Goal: Task Accomplishment & Management: Manage account settings

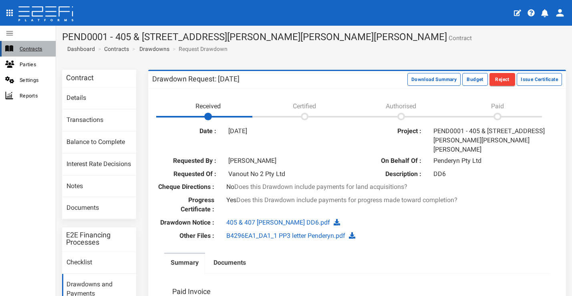
click at [34, 47] on span "Contracts" at bounding box center [35, 48] width 30 height 9
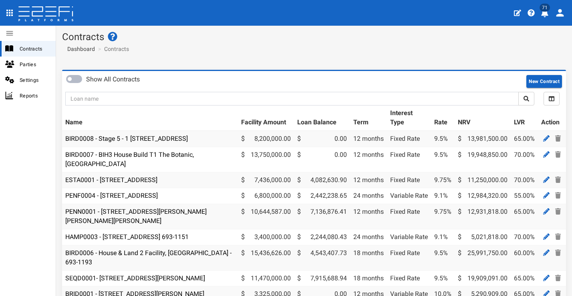
click at [547, 13] on icon "profile" at bounding box center [544, 13] width 7 height 8
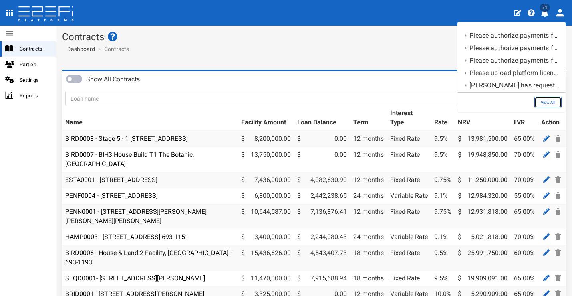
click at [555, 99] on link "View All" at bounding box center [547, 103] width 27 height 12
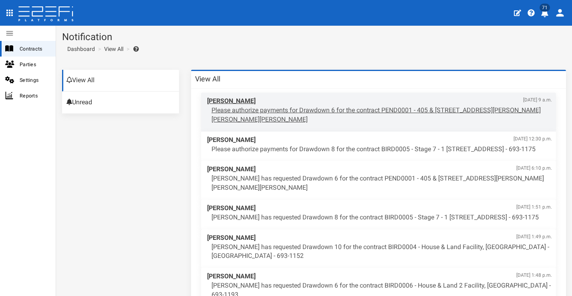
click at [278, 108] on p "Please authorize payments for Drawdown 6 for the contract PEND0001 - 405 & 407 …" at bounding box center [381, 115] width 340 height 18
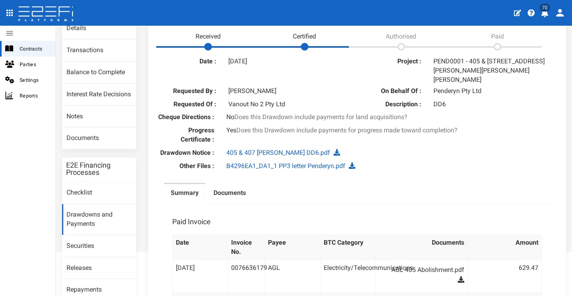
scroll to position [175, 0]
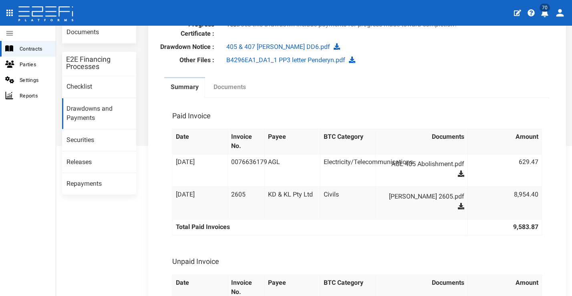
click at [233, 87] on link "Documents" at bounding box center [229, 88] width 45 height 20
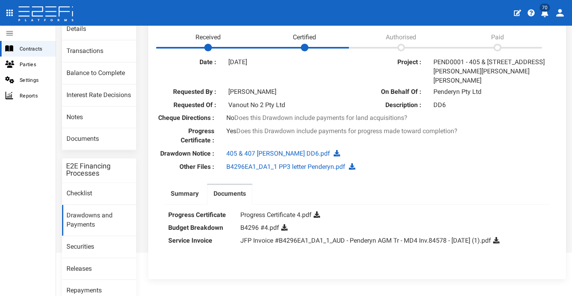
scroll to position [114, 0]
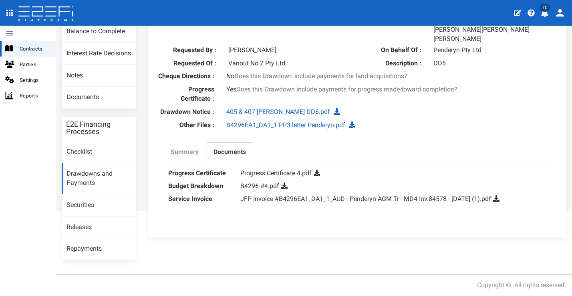
click at [185, 147] on label "Summary" at bounding box center [185, 151] width 28 height 9
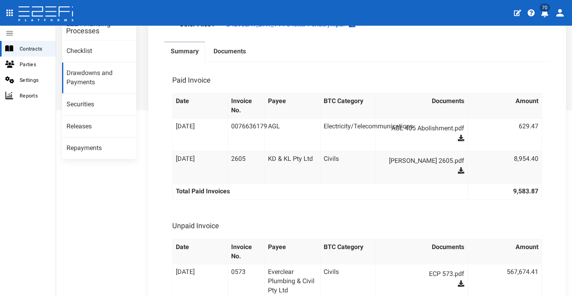
scroll to position [135, 0]
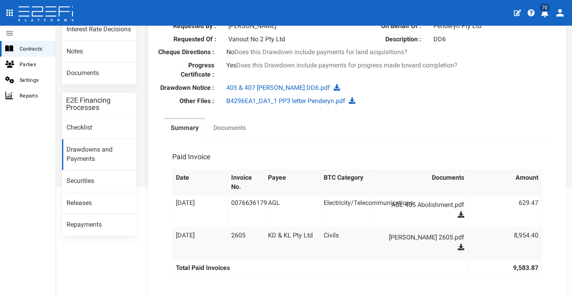
click at [239, 127] on label "Documents" at bounding box center [229, 127] width 32 height 9
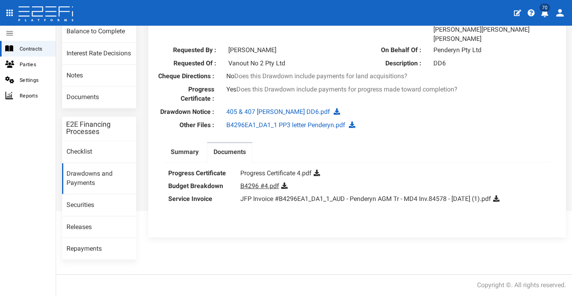
click at [270, 182] on link "B4296 #4.pdf" at bounding box center [259, 186] width 39 height 8
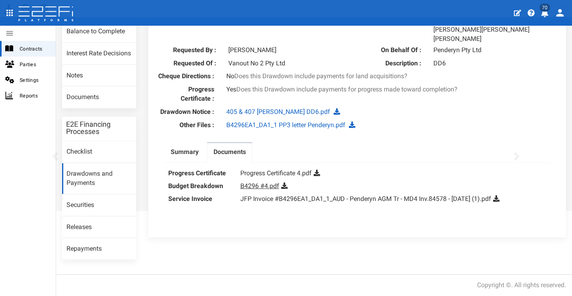
scroll to position [0, 0]
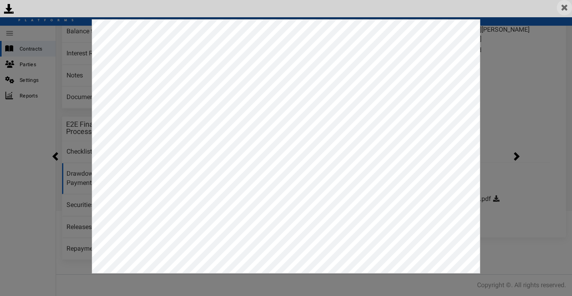
click at [564, 8] on img at bounding box center [564, 7] width 15 height 15
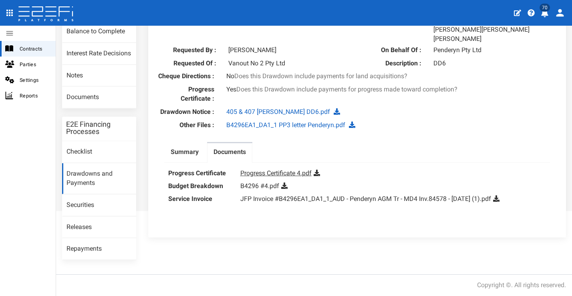
click at [271, 169] on link "Progress Certificate 4.pdf" at bounding box center [275, 173] width 71 height 8
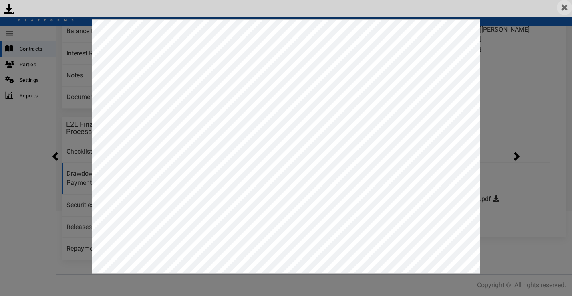
click at [561, 9] on img at bounding box center [564, 7] width 15 height 15
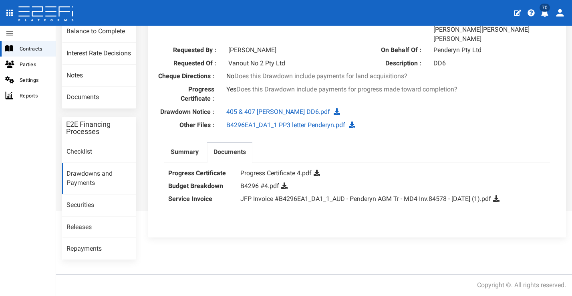
scroll to position [113, 0]
click at [429, 134] on div "Date : 07-10-2025 Project : PEND0001 - 405 & 407 Beckett Road, Bridgeman Downs …" at bounding box center [357, 123] width 410 height 219
click at [291, 195] on link "JFP Invoice #B4296EA1_DA1_1_AUD - Penderyn AGM Tr - MD4 Inv.84578 - October 202…" at bounding box center [365, 199] width 251 height 8
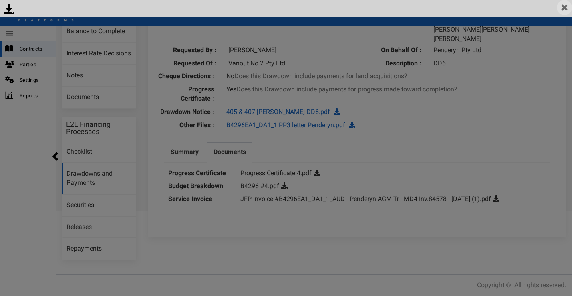
click at [561, 9] on img at bounding box center [564, 7] width 15 height 15
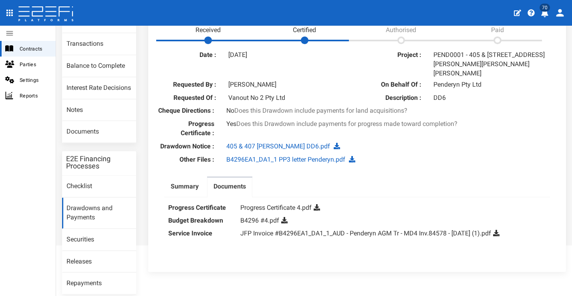
scroll to position [45, 0]
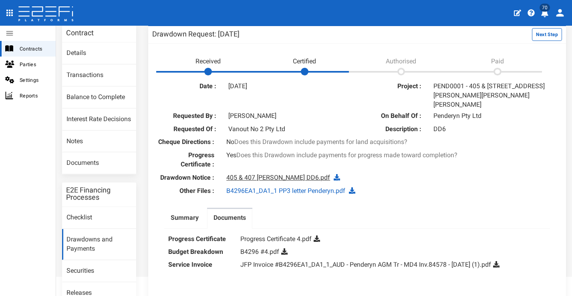
click at [267, 173] on link "405 & 407 Beckett DD6.pdf" at bounding box center [278, 177] width 104 height 8
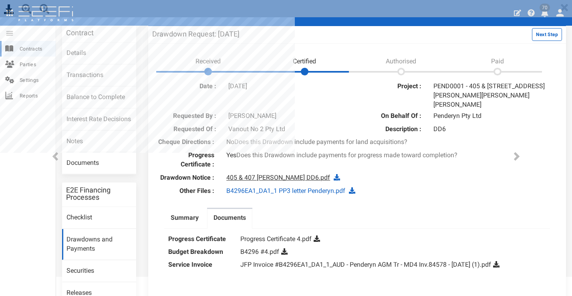
scroll to position [0, 0]
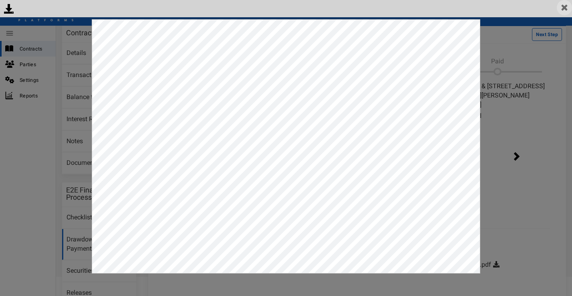
click at [566, 8] on img at bounding box center [564, 7] width 15 height 15
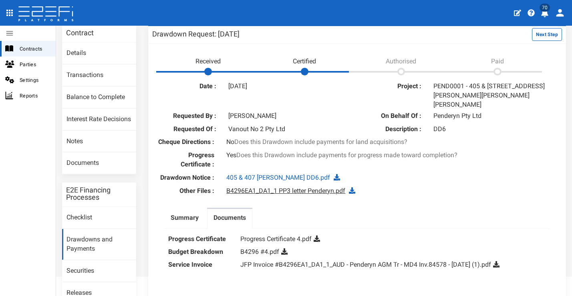
click at [313, 188] on link "B4296EA1_DA1_1 PP3 letter Penderyn.pdf" at bounding box center [285, 191] width 119 height 8
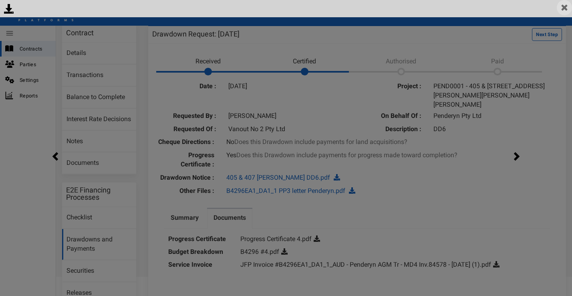
click at [564, 5] on img at bounding box center [564, 7] width 15 height 15
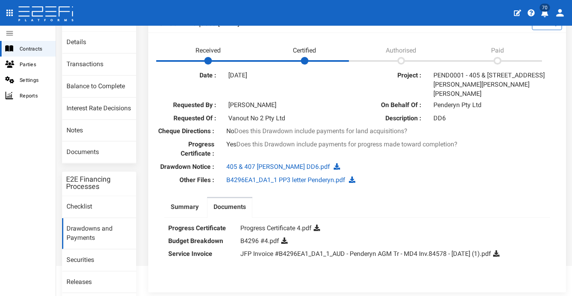
scroll to position [57, 0]
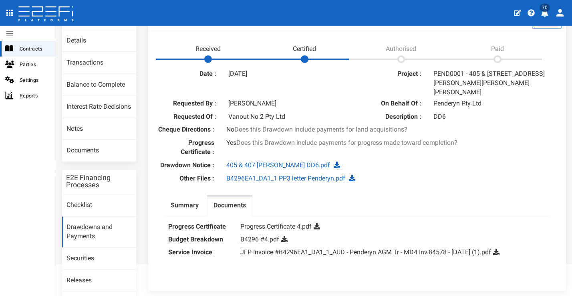
click at [266, 235] on link "B4296 #4.pdf" at bounding box center [259, 239] width 39 height 8
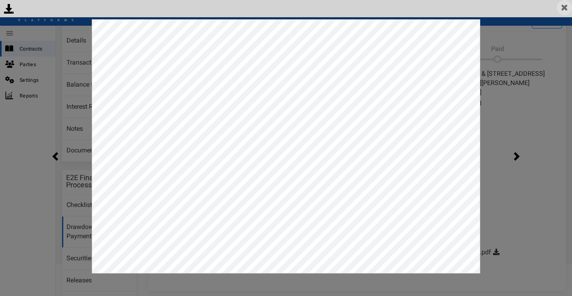
click at [568, 5] on img at bounding box center [564, 7] width 15 height 15
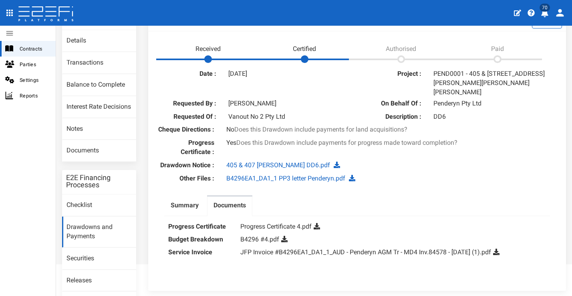
scroll to position [0, 0]
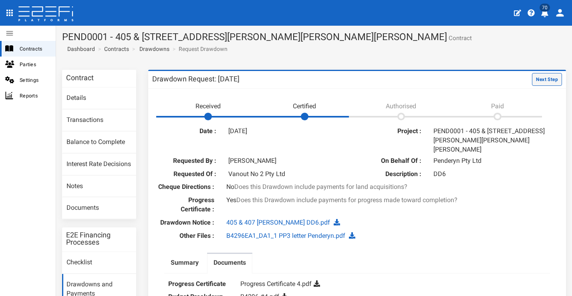
click at [552, 84] on button "Next Step" at bounding box center [547, 79] width 30 height 13
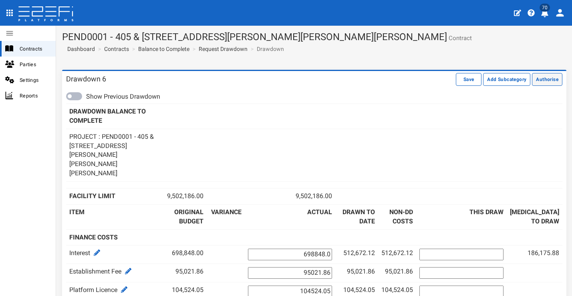
click at [537, 83] on button "Authorise" at bounding box center [547, 79] width 30 height 13
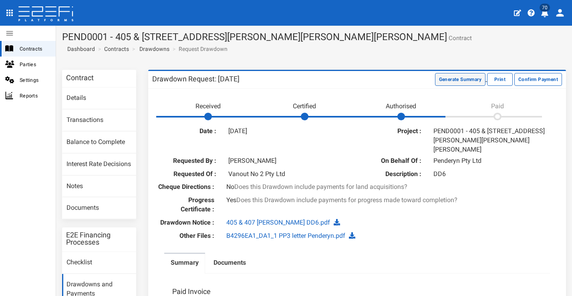
click at [438, 84] on button "Generate Summary" at bounding box center [460, 79] width 50 height 13
click at [432, 80] on button "Download Summary" at bounding box center [458, 79] width 53 height 13
click at [110, 209] on link "Documents" at bounding box center [99, 208] width 74 height 22
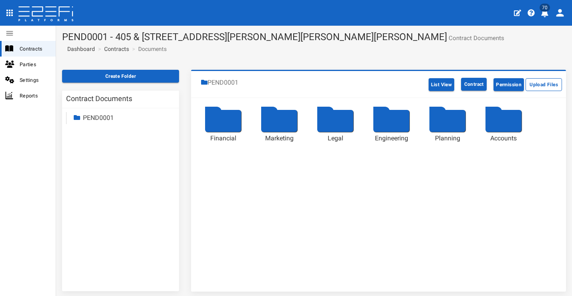
click at [219, 123] on div at bounding box center [223, 121] width 36 height 22
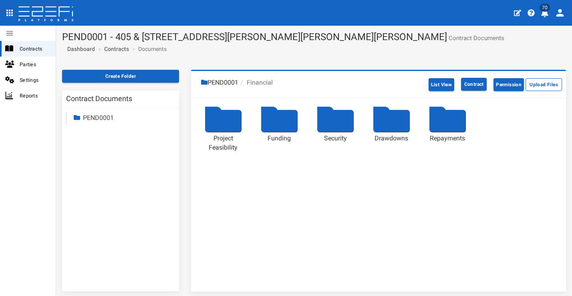
click at [383, 117] on div at bounding box center [391, 121] width 36 height 22
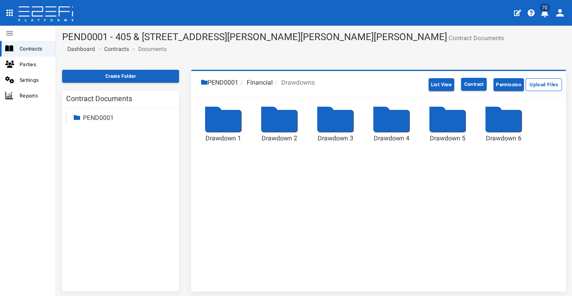
click at [491, 117] on div at bounding box center [503, 121] width 36 height 22
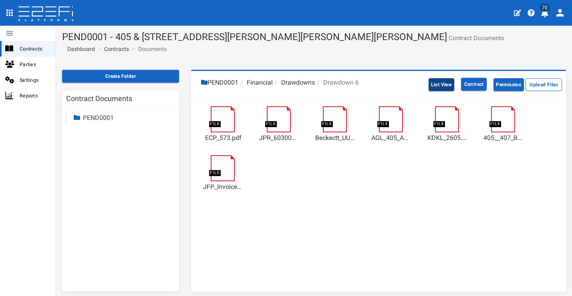
click at [434, 84] on button "List View" at bounding box center [442, 84] width 26 height 13
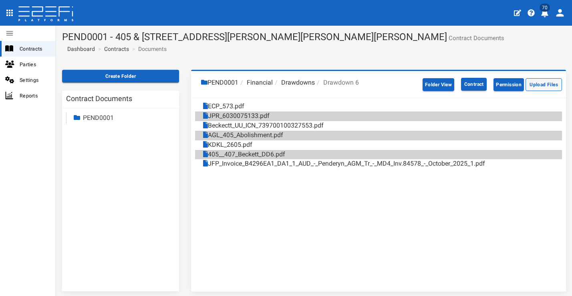
click at [529, 83] on button "Upload Files" at bounding box center [543, 84] width 36 height 13
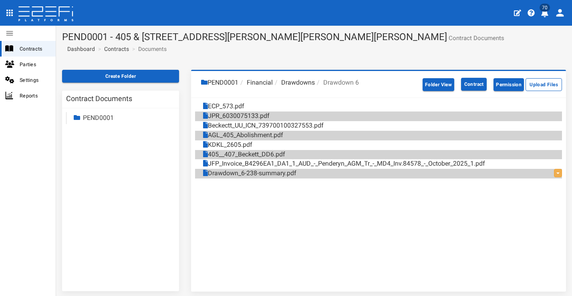
click at [546, 13] on icon "profile" at bounding box center [544, 13] width 7 height 8
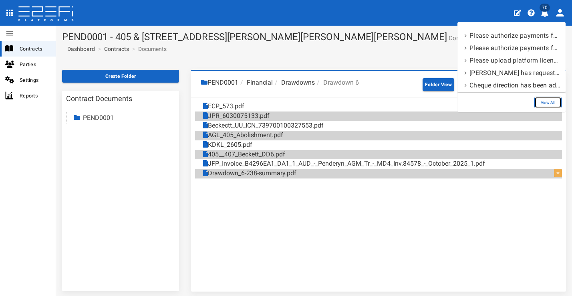
click at [554, 99] on link "View All" at bounding box center [547, 103] width 27 height 12
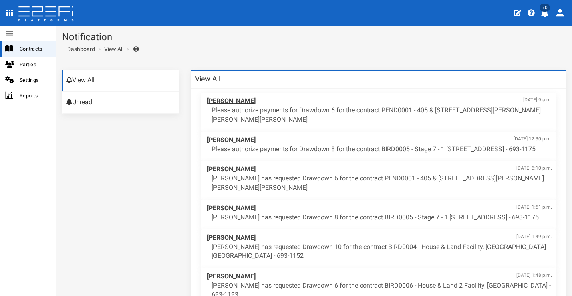
click at [320, 103] on span "[PERSON_NAME] [DATE] 9 a.m." at bounding box center [379, 101] width 345 height 9
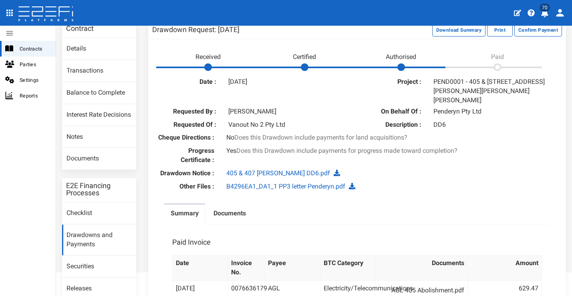
scroll to position [87, 0]
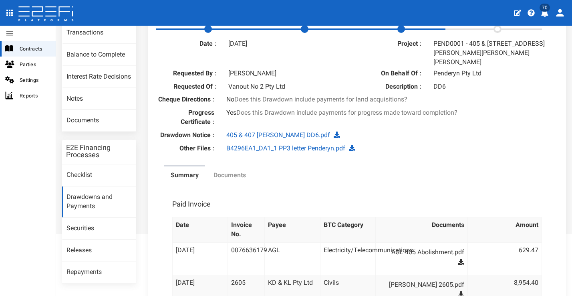
click at [235, 171] on label "Documents" at bounding box center [229, 175] width 32 height 9
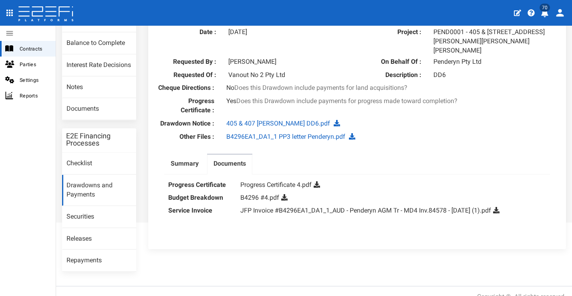
scroll to position [114, 0]
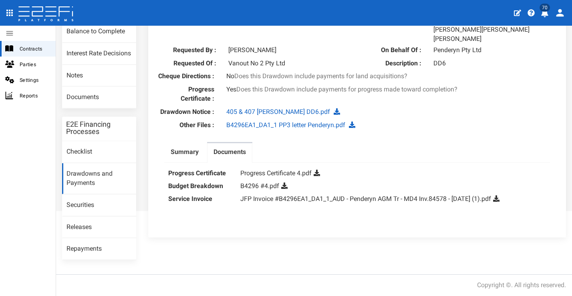
click at [284, 182] on icon at bounding box center [284, 185] width 6 height 6
click at [499, 195] on icon at bounding box center [496, 198] width 6 height 6
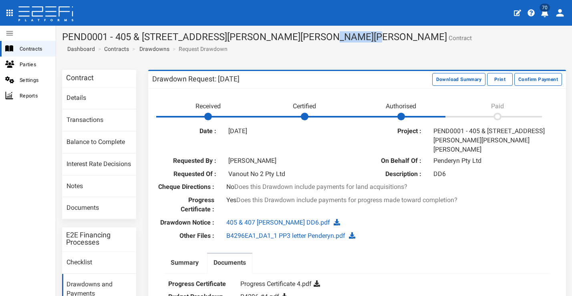
drag, startPoint x: 309, startPoint y: 38, endPoint x: 346, endPoint y: 38, distance: 37.6
click at [346, 38] on h1 "PEND0001 - 405 & 407 Beckett Road, Bridgeman Downs - 693-1170 Contract" at bounding box center [314, 37] width 504 height 10
copy h1 "693-1170"
click at [549, 12] on button "70" at bounding box center [546, 12] width 16 height 20
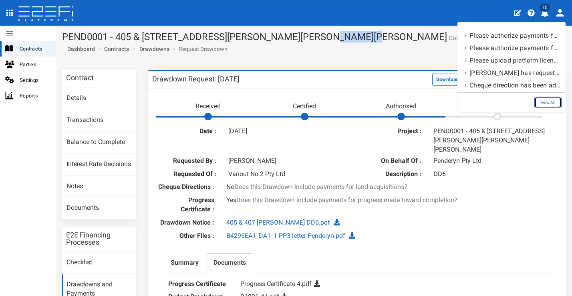
click at [553, 103] on link "View All" at bounding box center [547, 103] width 27 height 12
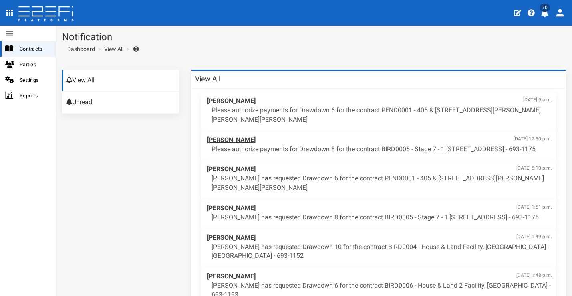
click at [306, 140] on span "[PERSON_NAME] [DATE] 12:30 p.m." at bounding box center [379, 139] width 345 height 9
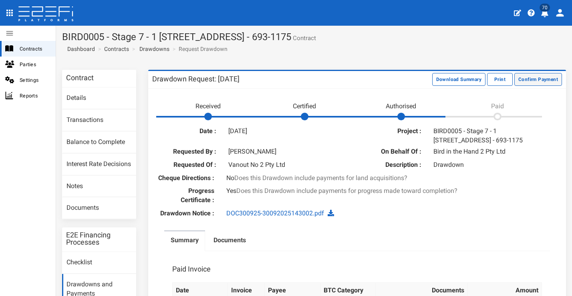
click at [541, 76] on button "Confirm Payment" at bounding box center [538, 79] width 48 height 13
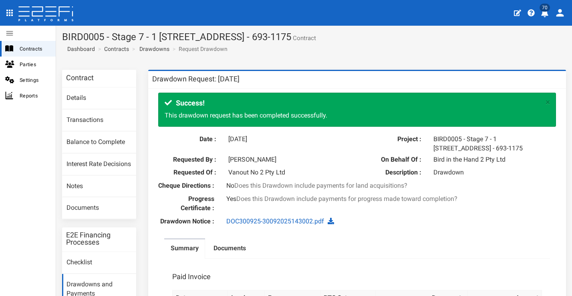
click at [544, 14] on icon "profile" at bounding box center [544, 13] width 7 height 8
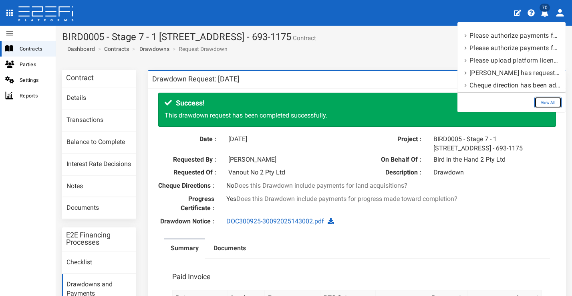
click at [557, 99] on link "View All" at bounding box center [547, 103] width 27 height 12
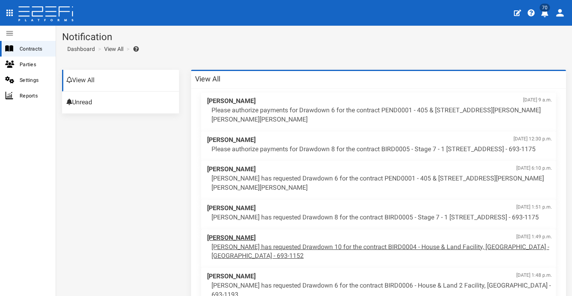
click at [370, 242] on span "[PERSON_NAME] [DATE] 1:49 p.m." at bounding box center [379, 237] width 345 height 9
